Goal: Task Accomplishment & Management: Use online tool/utility

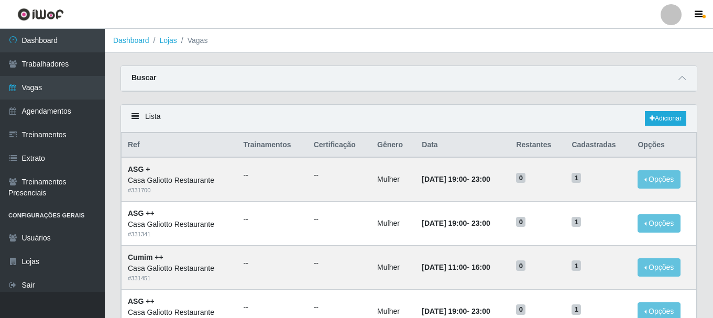
click at [52, 40] on link "Dashboard" at bounding box center [52, 41] width 105 height 24
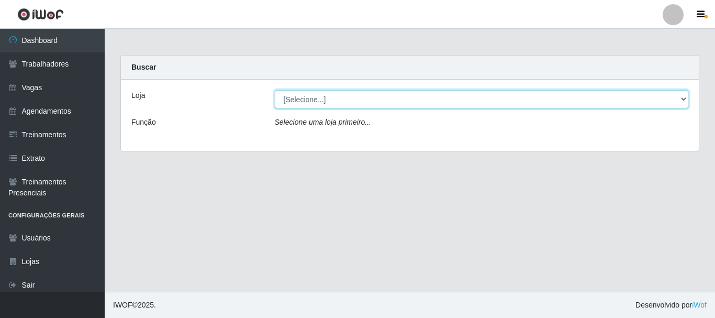
click at [351, 101] on select "[Selecione...] [GEOGRAPHIC_DATA]" at bounding box center [482, 99] width 414 height 18
select select "279"
click at [275, 90] on select "[Selecione...] [GEOGRAPHIC_DATA]" at bounding box center [482, 99] width 414 height 18
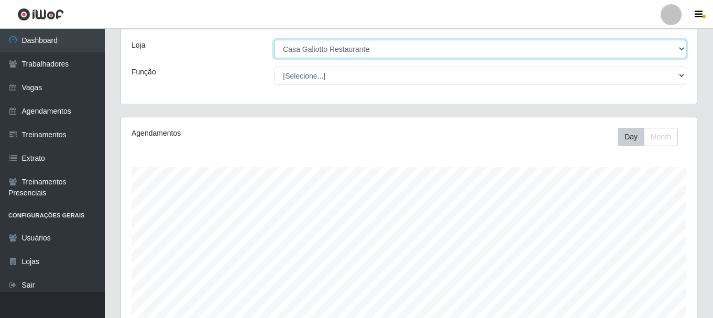
scroll to position [284, 0]
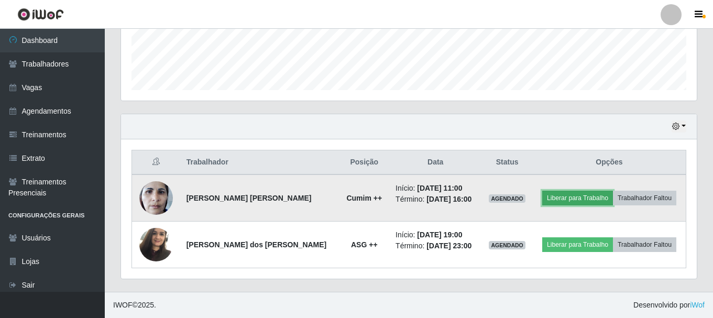
click at [562, 203] on button "Liberar para Trabalho" at bounding box center [577, 198] width 71 height 15
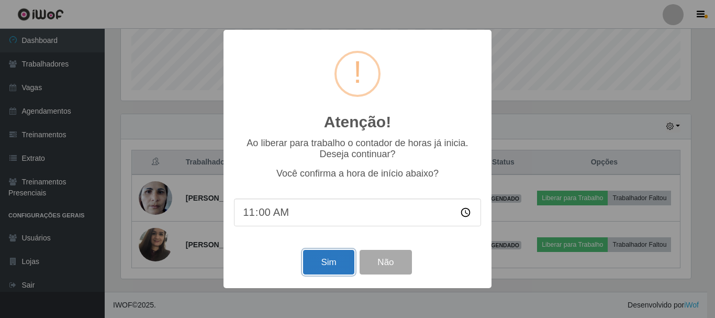
click at [324, 274] on button "Sim" at bounding box center [328, 262] width 51 height 25
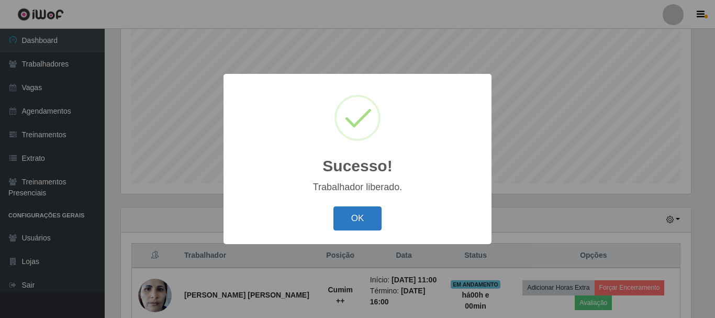
click at [366, 228] on button "OK" at bounding box center [358, 218] width 49 height 25
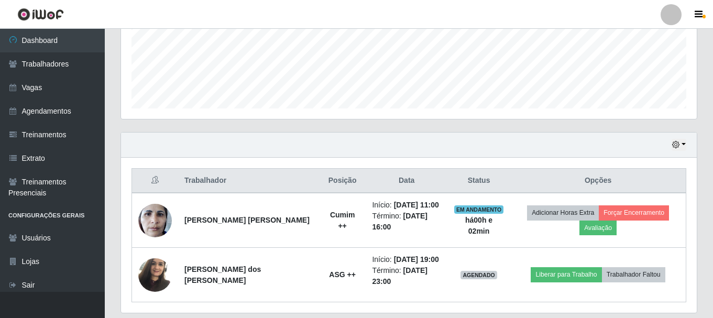
scroll to position [248, 0]
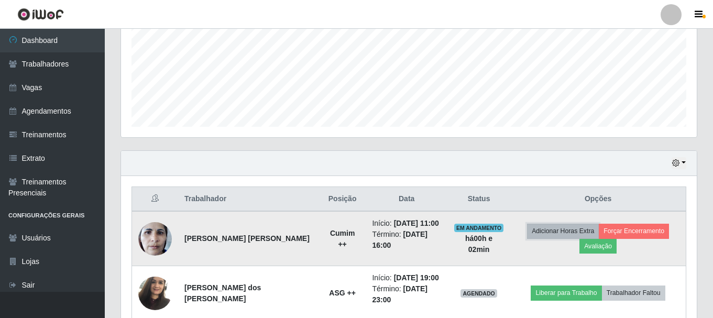
click at [548, 236] on button "Adicionar Horas Extra" at bounding box center [563, 231] width 72 height 15
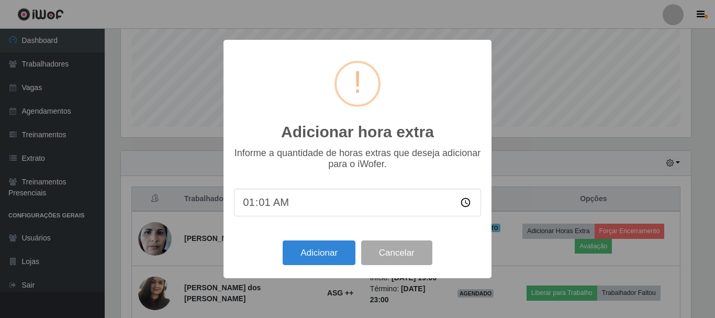
type input "01:00"
click at [297, 250] on button "Adicionar" at bounding box center [319, 252] width 73 height 25
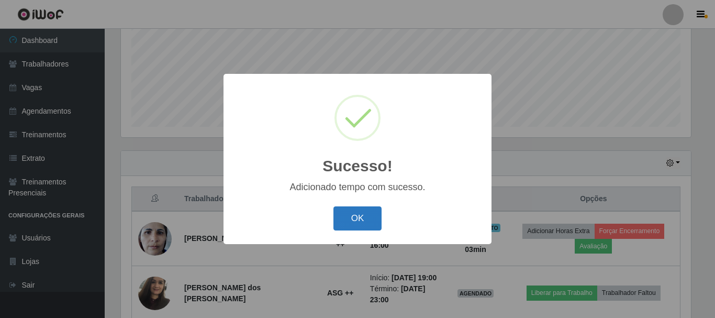
click at [362, 219] on button "OK" at bounding box center [358, 218] width 49 height 25
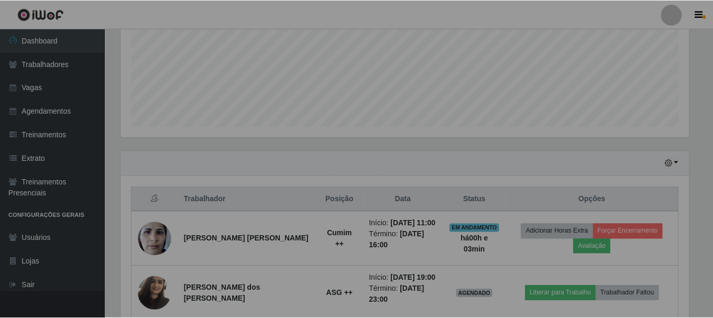
scroll to position [217, 576]
